Goal: Transaction & Acquisition: Purchase product/service

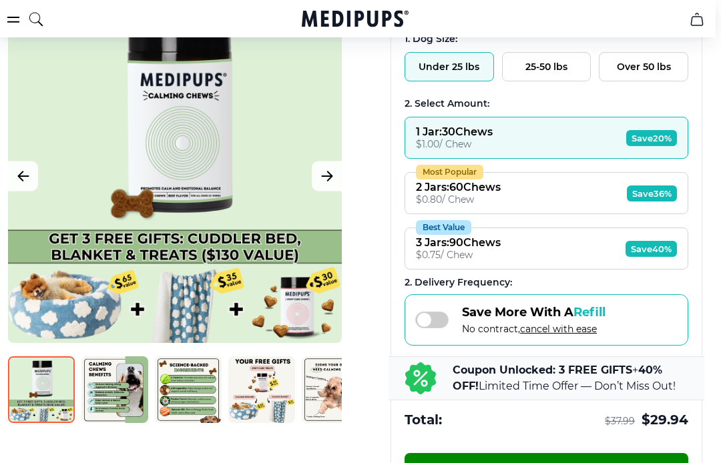
scroll to position [272, 5]
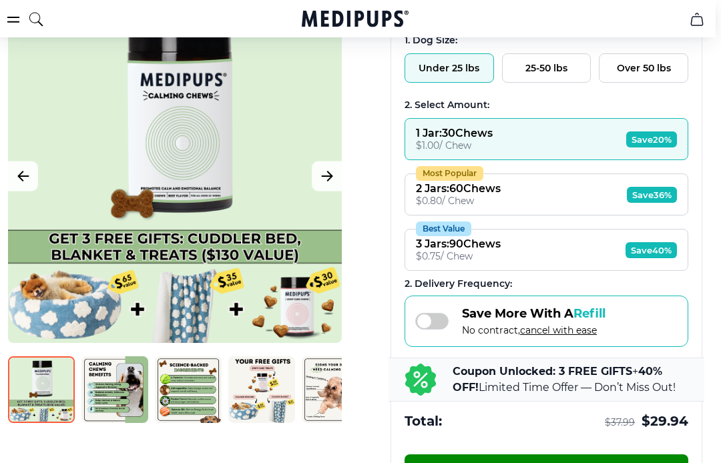
click at [660, 197] on span "Save 36%" at bounding box center [652, 195] width 50 height 16
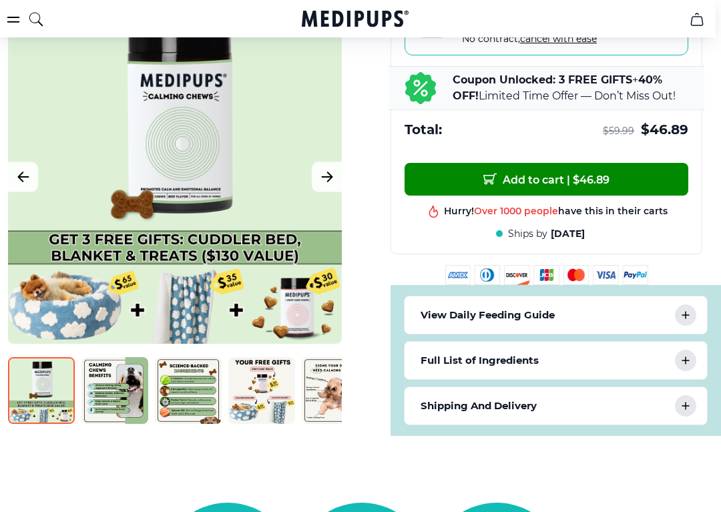
scroll to position [563, 5]
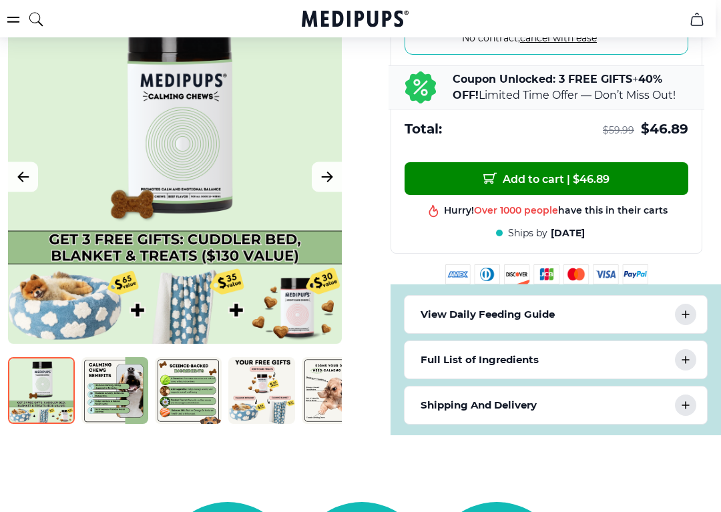
click at [591, 185] on span "Add to cart | $ 46.89" at bounding box center [546, 179] width 126 height 14
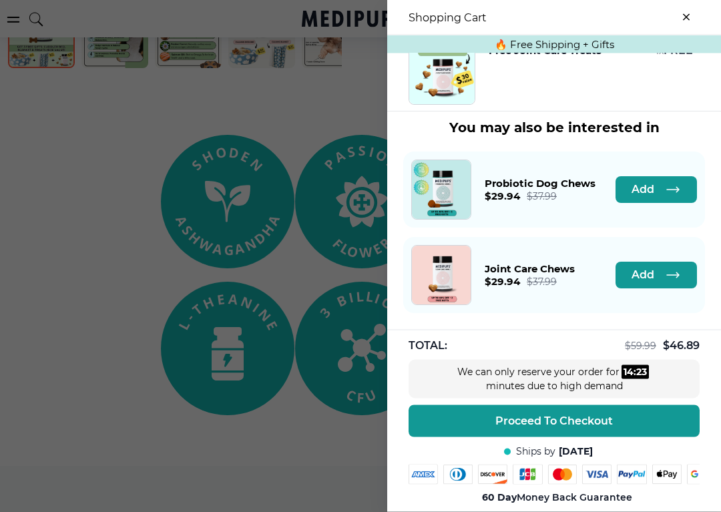
scroll to position [931, 5]
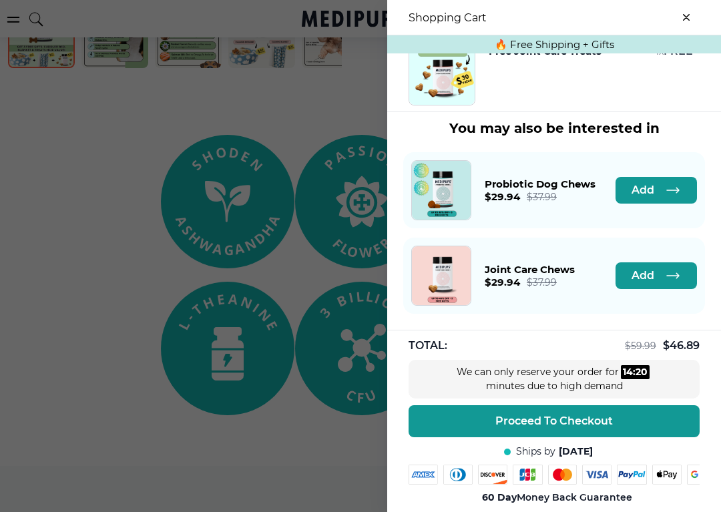
click at [567, 422] on span "Proceed To Checkout" at bounding box center [553, 420] width 117 height 13
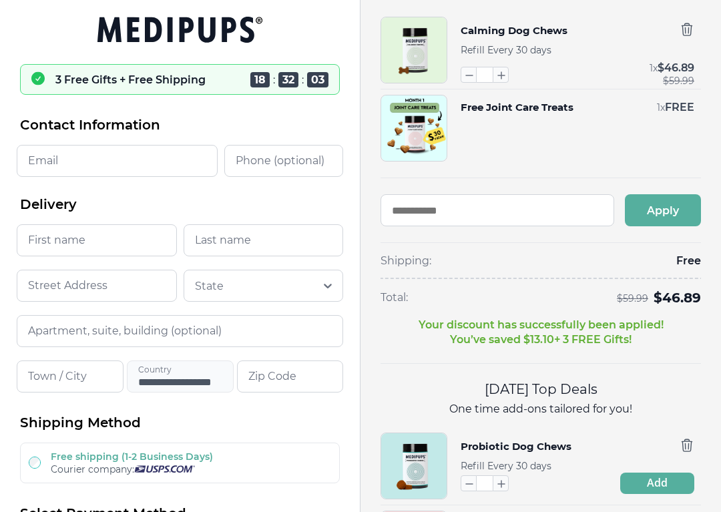
click at [39, 167] on input "Email" at bounding box center [117, 161] width 201 height 32
type input "**********"
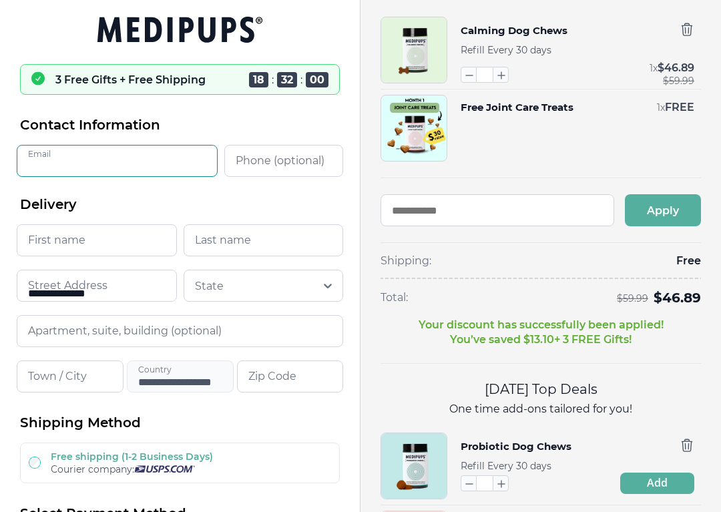
type input "*******"
type input "**********"
type input "*****"
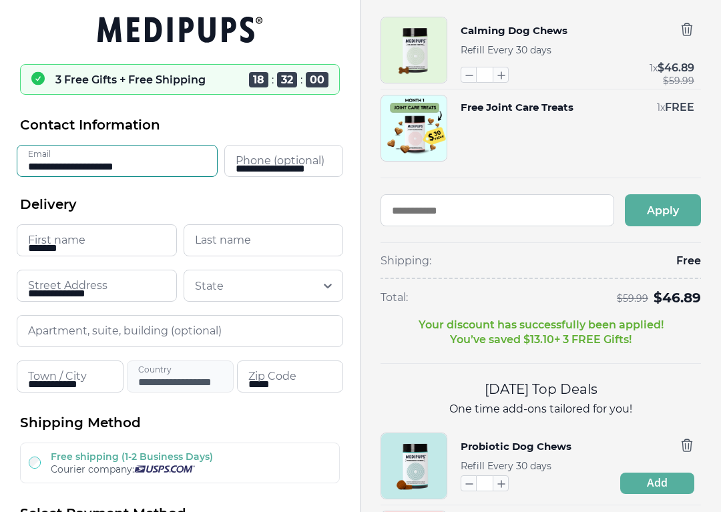
type input "*****"
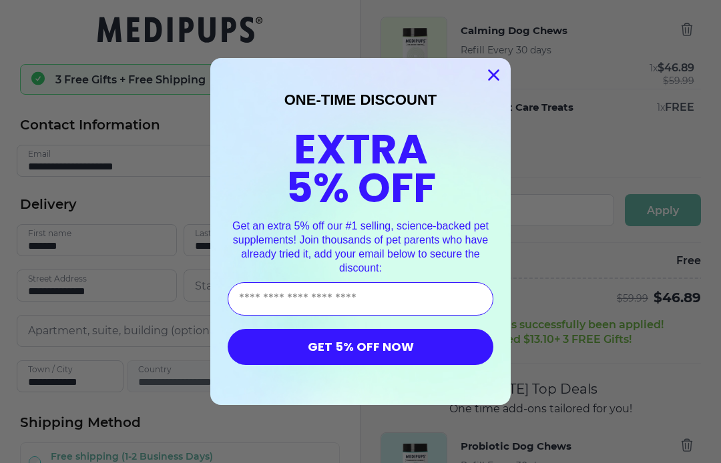
click at [497, 70] on circle "Close dialog" at bounding box center [493, 75] width 22 height 22
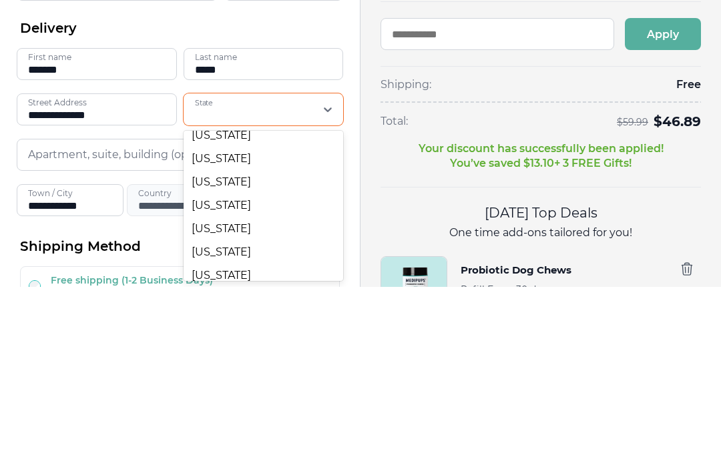
scroll to position [1038, 0]
click at [214, 299] on div "Texas" at bounding box center [264, 310] width 160 height 23
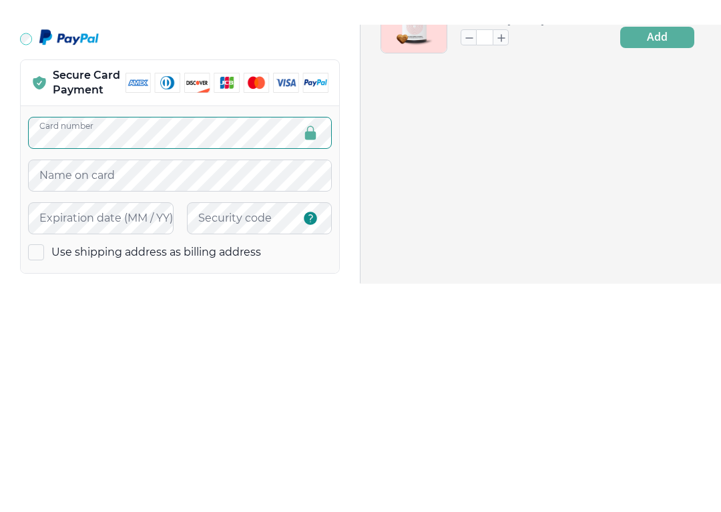
scroll to position [549, 0]
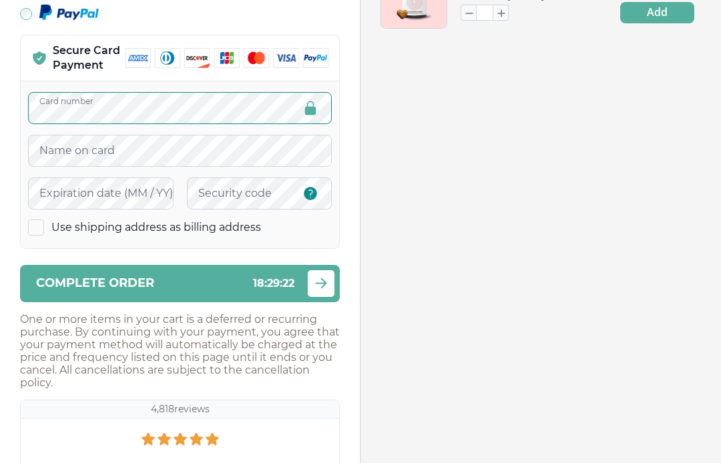
click at [320, 59] on img at bounding box center [226, 58] width 203 height 20
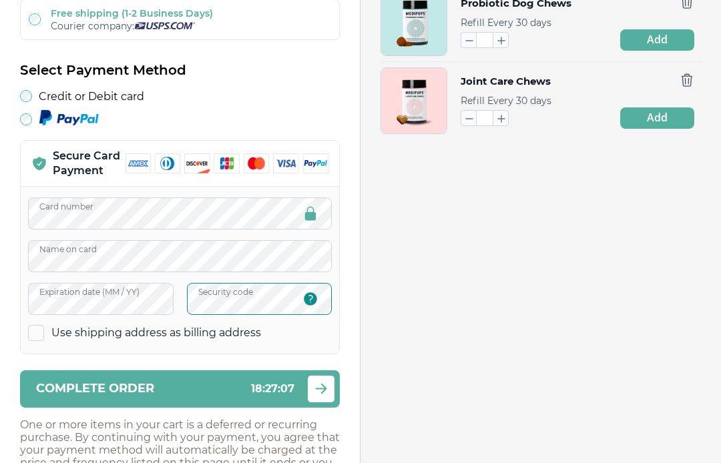
scroll to position [442, 0]
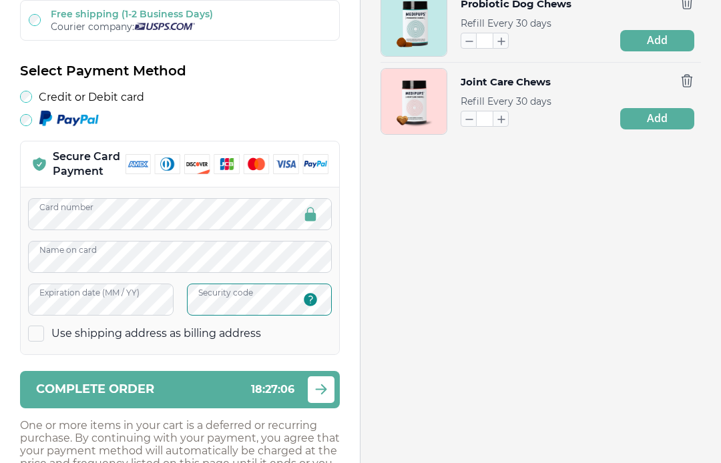
click at [320, 396] on icon "submit" at bounding box center [321, 389] width 16 height 17
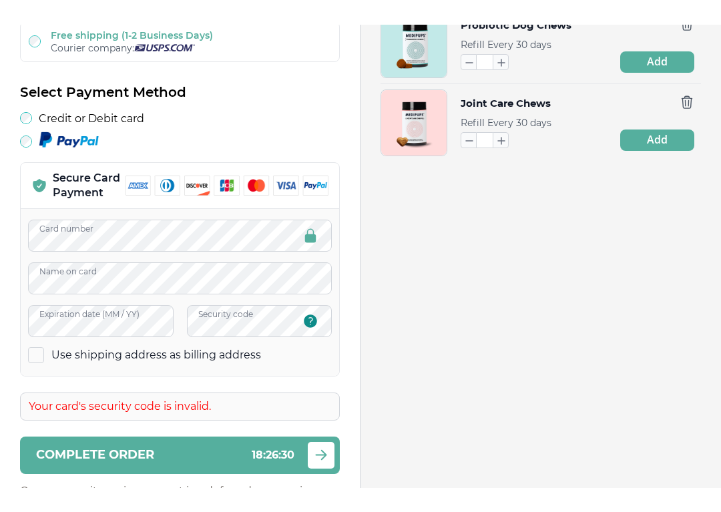
scroll to position [444, 0]
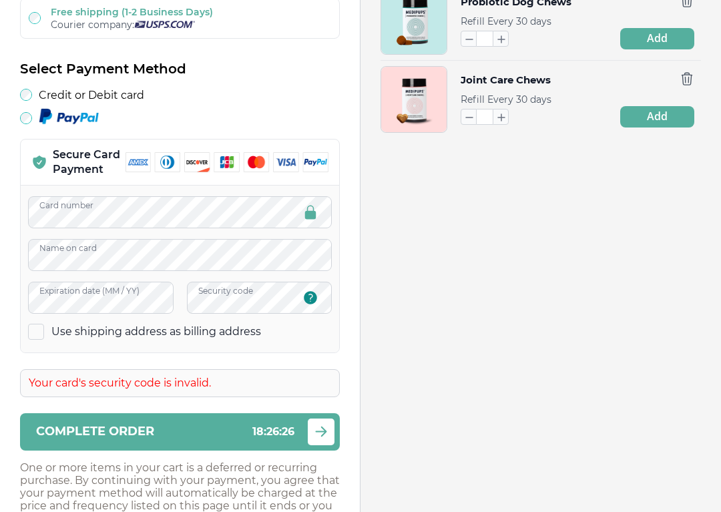
click at [33, 119] on div at bounding box center [180, 118] width 320 height 20
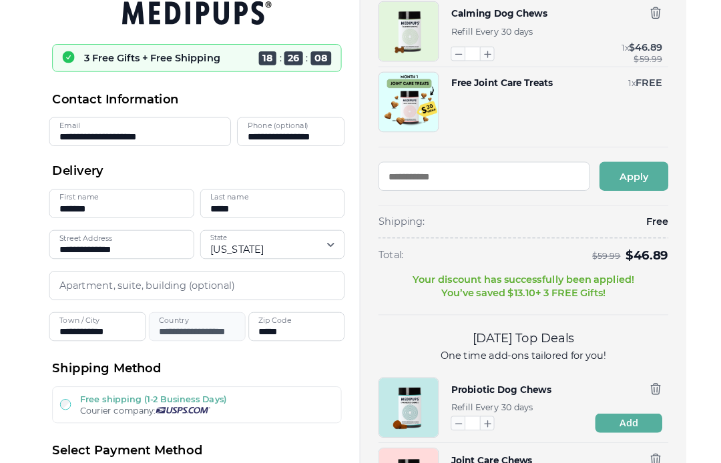
scroll to position [0, 0]
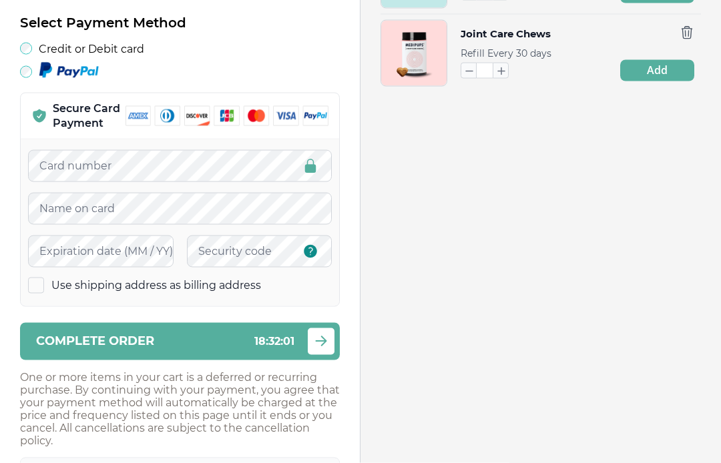
scroll to position [491, 0]
click at [33, 71] on div at bounding box center [180, 71] width 320 height 20
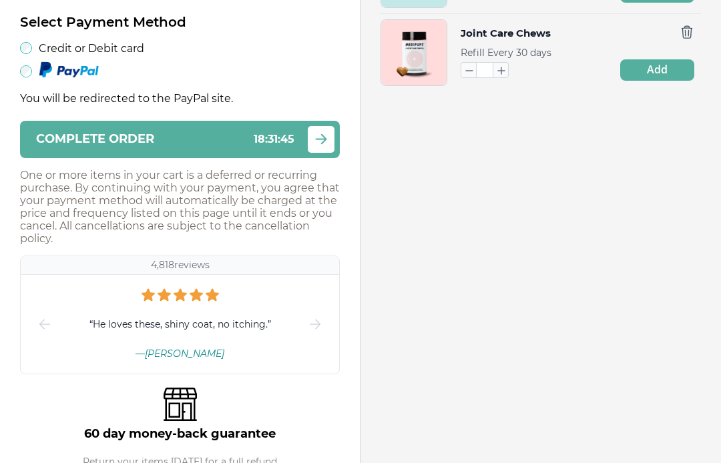
click at [330, 139] on div "submit" at bounding box center [321, 139] width 27 height 27
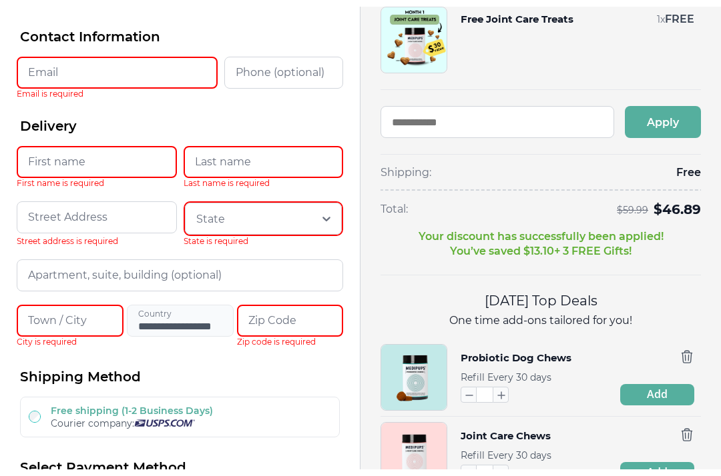
scroll to position [0, 0]
